Goal: Understand process/instructions

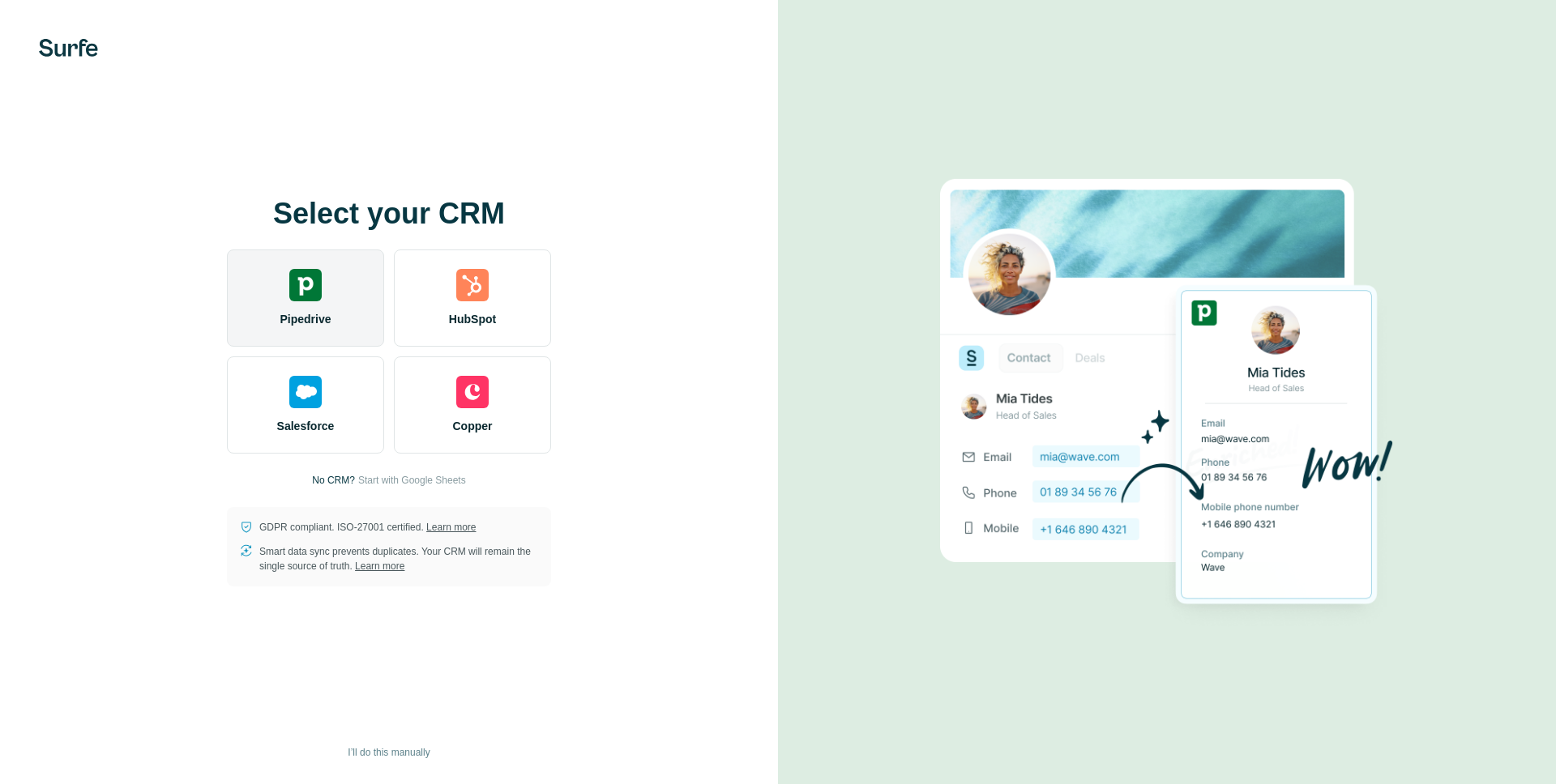
click at [311, 288] on img at bounding box center [305, 285] width 32 height 32
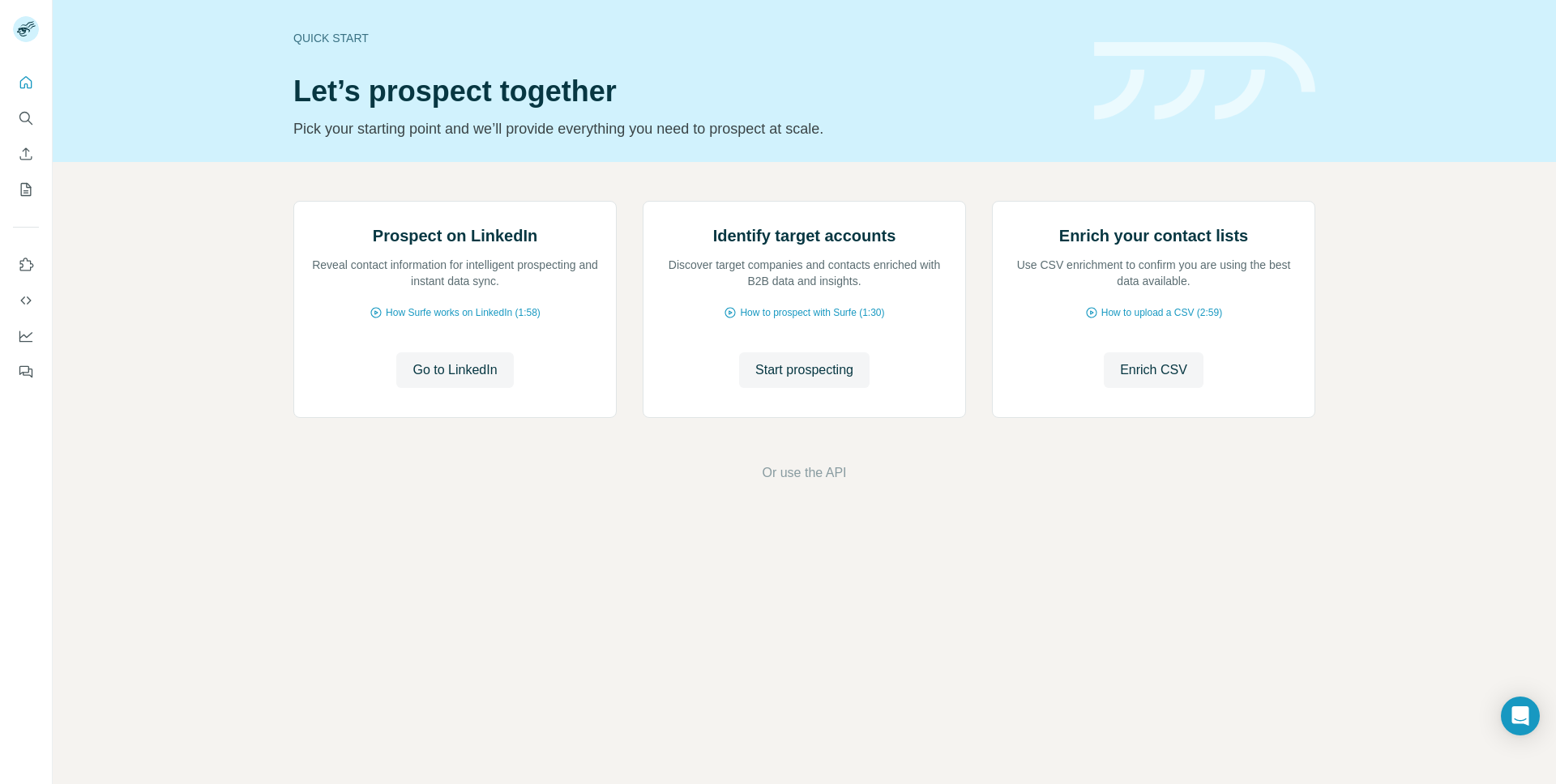
click at [995, 522] on div "Prospect on LinkedIn Reveal contact information for intelligent prospecting and…" at bounding box center [804, 341] width 1503 height 359
click at [457, 380] on span "Go to LinkedIn" at bounding box center [454, 369] width 84 height 20
